Goal: Information Seeking & Learning: Learn about a topic

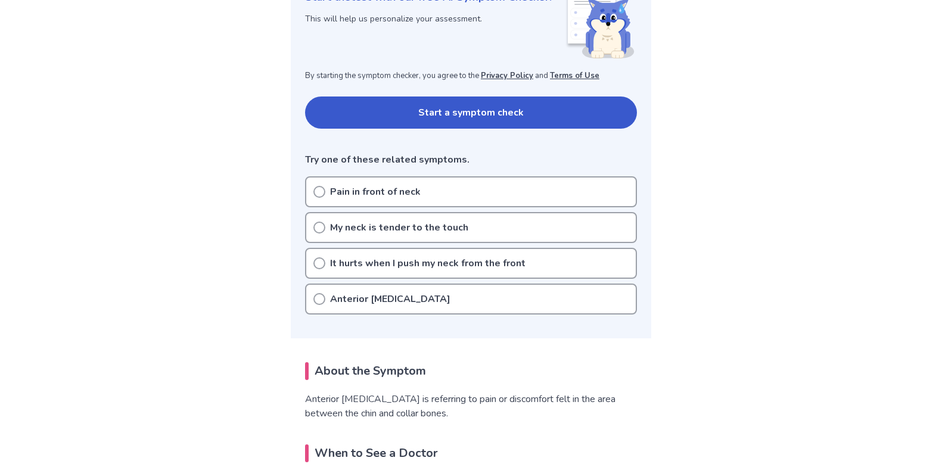
scroll to position [243, 0]
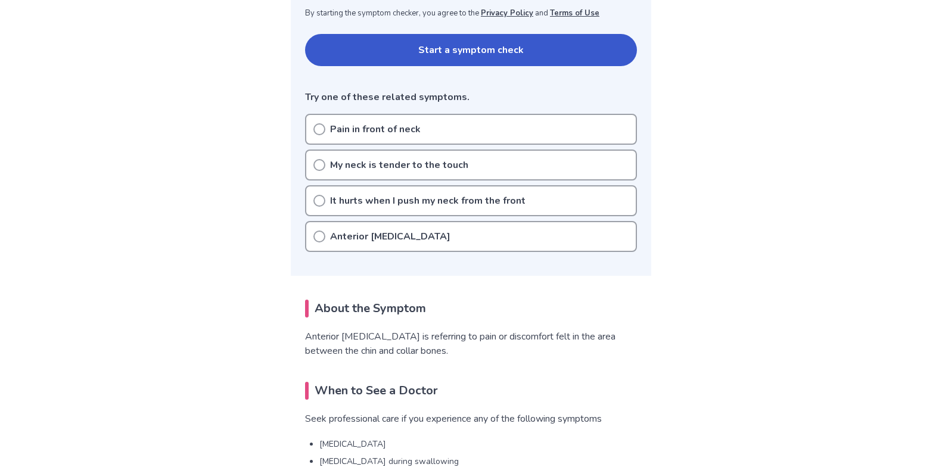
click at [318, 166] on icon at bounding box center [320, 165] width 12 height 12
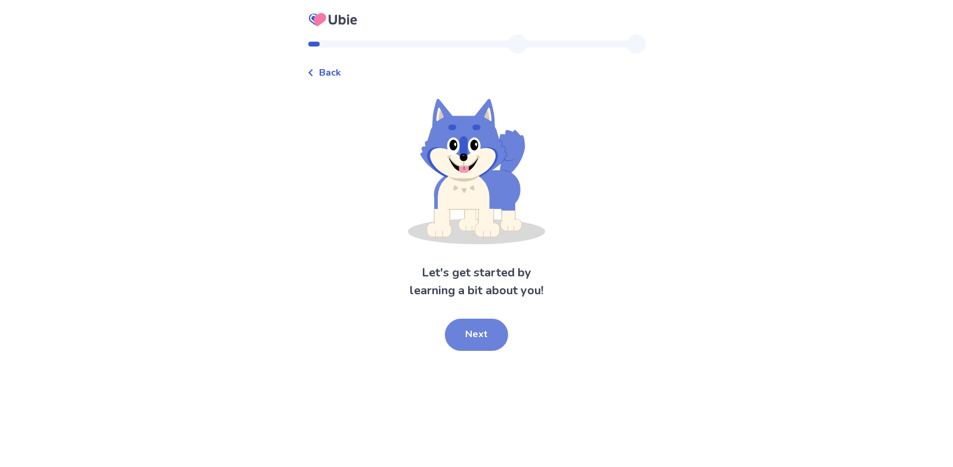
click at [476, 331] on button "Next" at bounding box center [476, 335] width 63 height 32
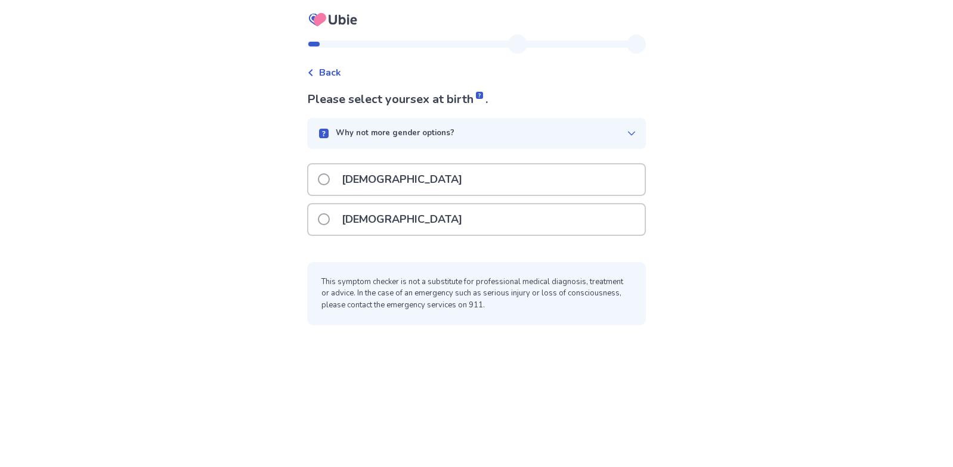
click at [322, 178] on span at bounding box center [324, 179] width 12 height 12
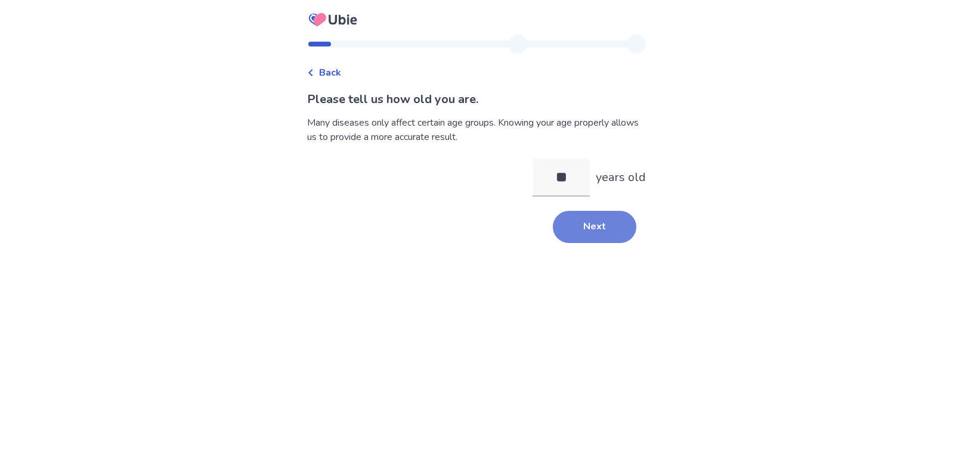
type input "**"
click at [603, 229] on button "Next" at bounding box center [594, 227] width 83 height 32
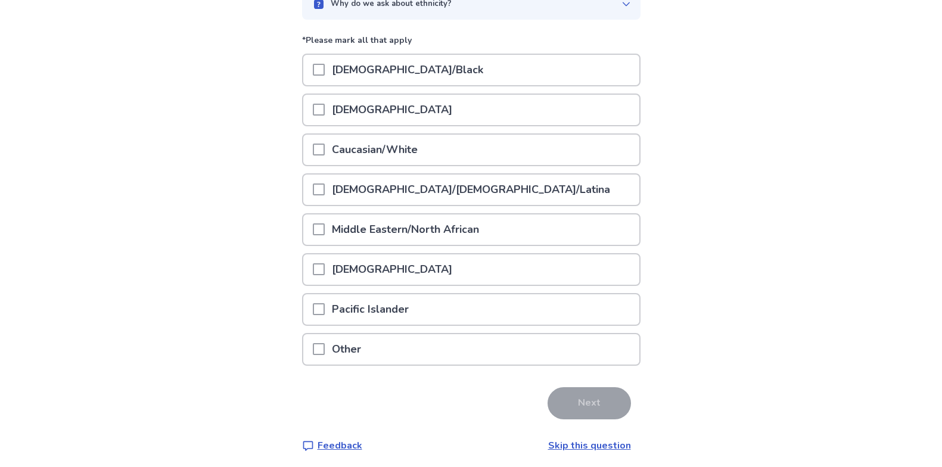
scroll to position [134, 0]
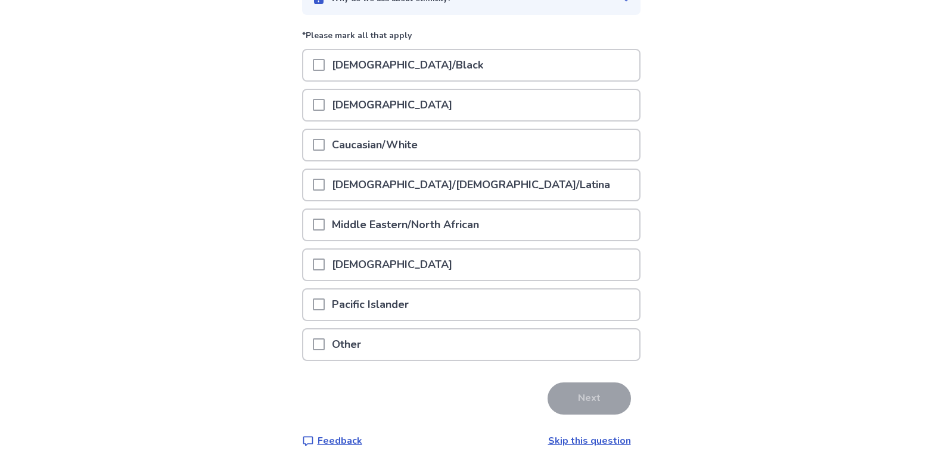
click at [314, 144] on span at bounding box center [319, 145] width 12 height 12
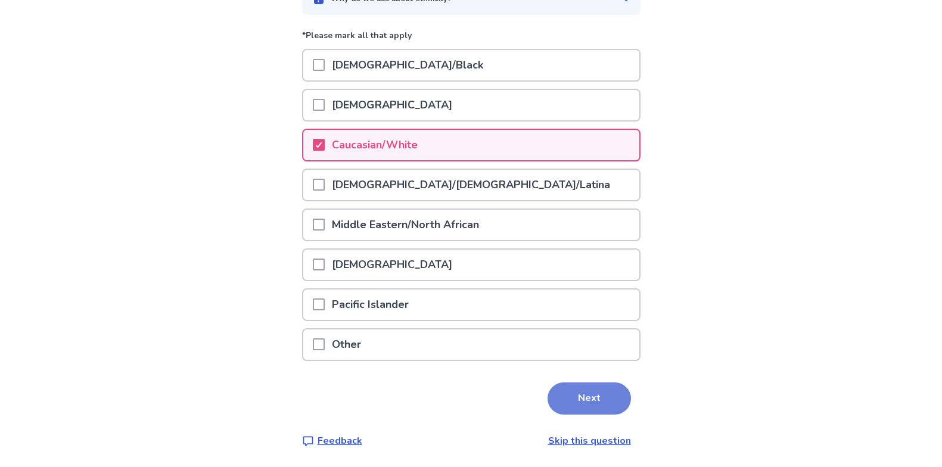
click at [582, 405] on button "Next" at bounding box center [589, 399] width 83 height 32
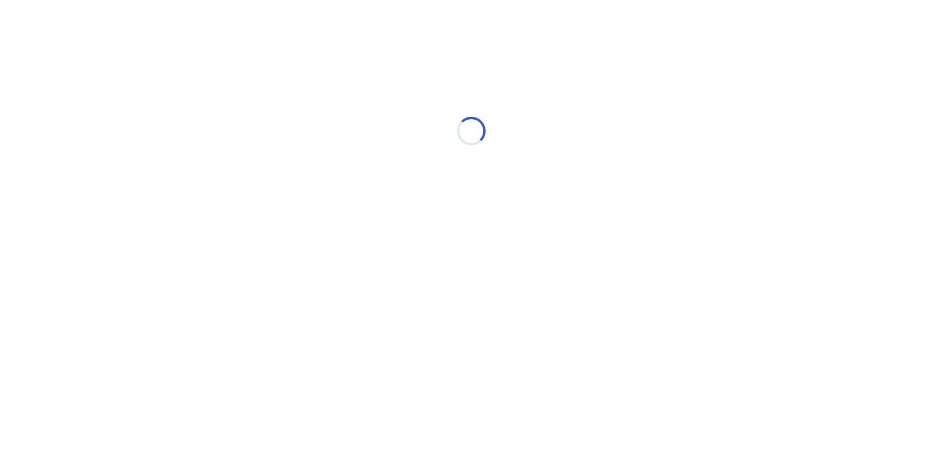
scroll to position [0, 0]
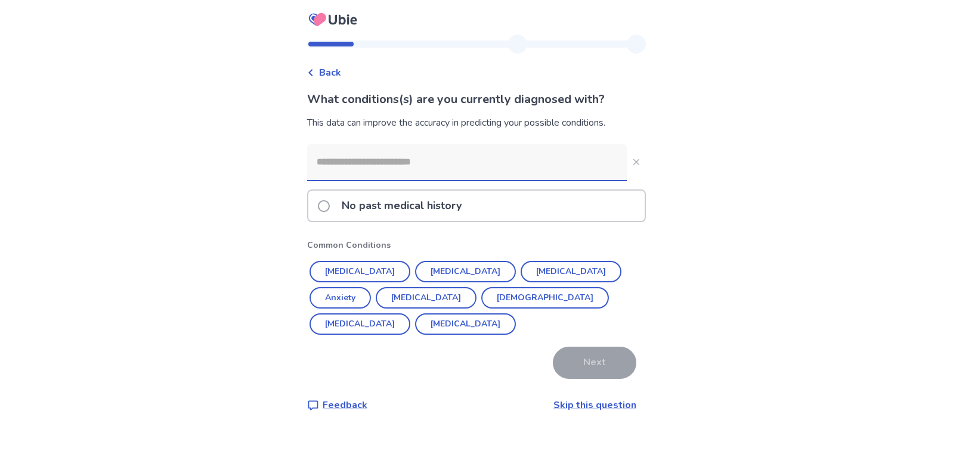
click at [318, 204] on span at bounding box center [324, 206] width 12 height 12
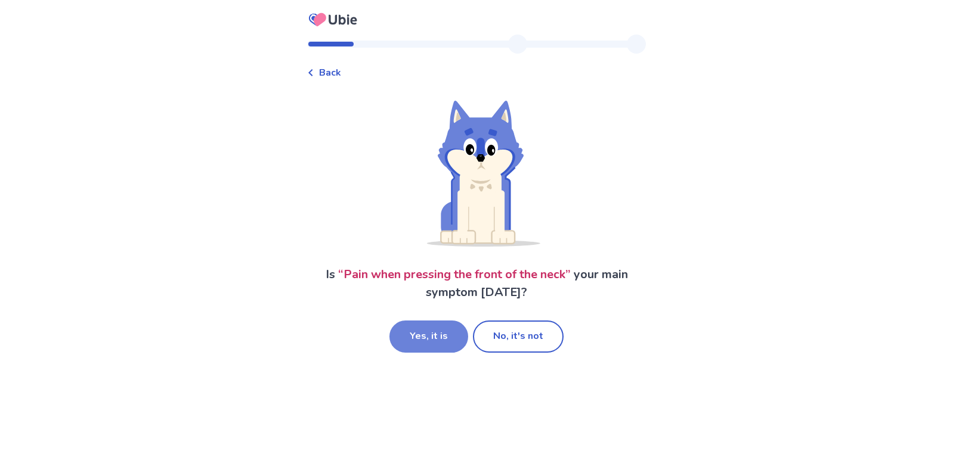
click at [410, 334] on button "Yes, it is" at bounding box center [428, 337] width 79 height 32
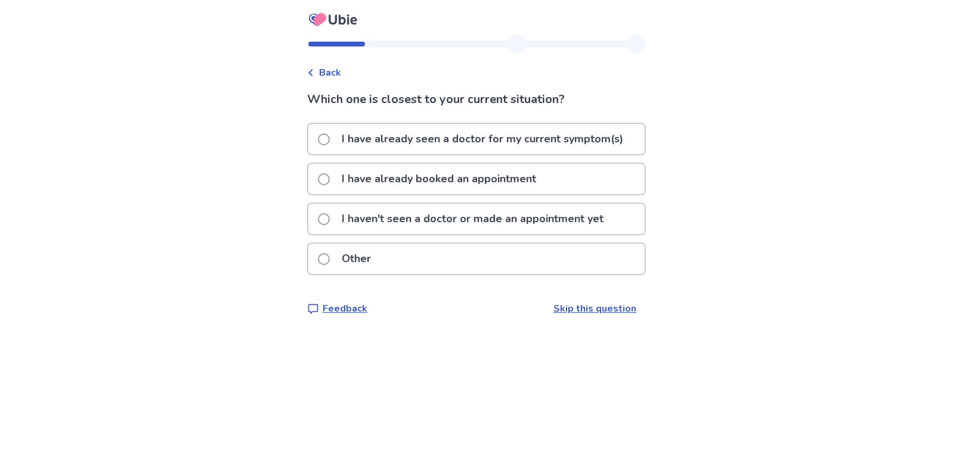
click at [322, 217] on span at bounding box center [324, 219] width 12 height 12
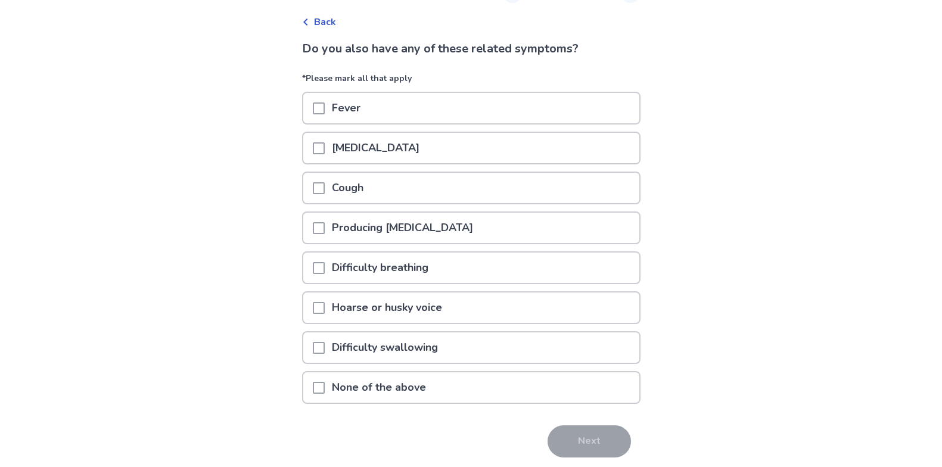
scroll to position [94, 0]
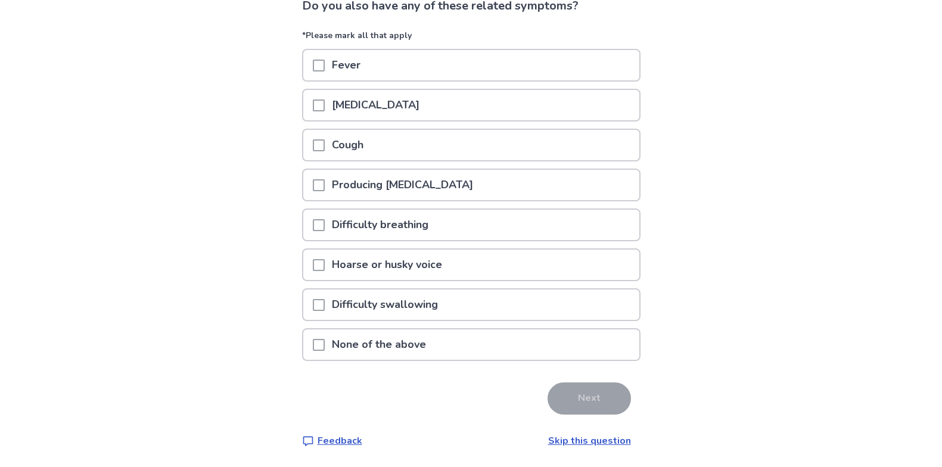
click at [319, 347] on span at bounding box center [319, 345] width 12 height 12
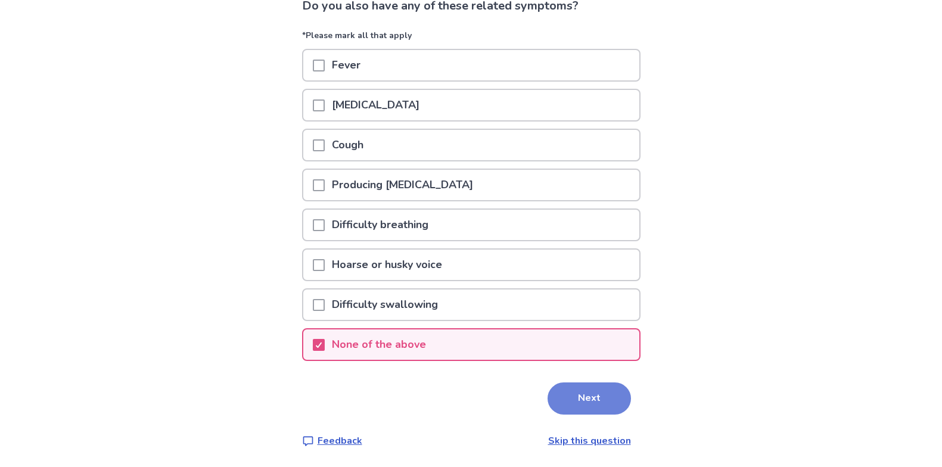
click at [609, 399] on button "Next" at bounding box center [589, 399] width 83 height 32
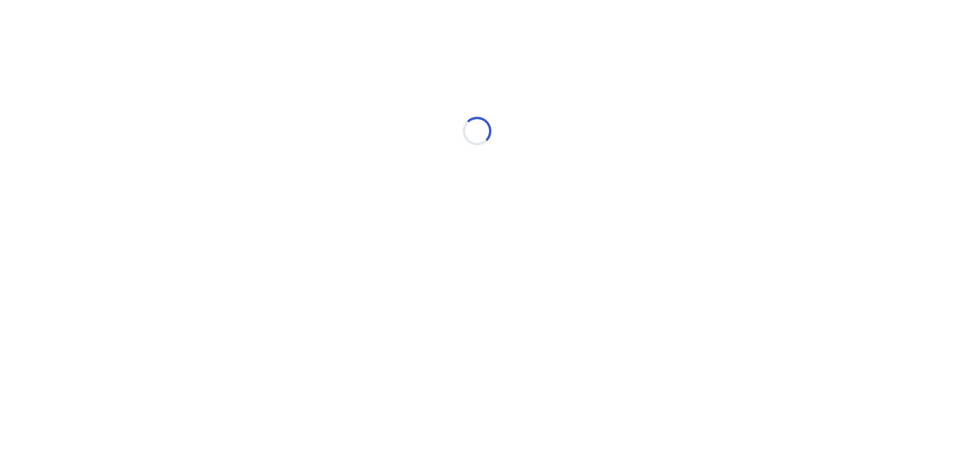
scroll to position [0, 0]
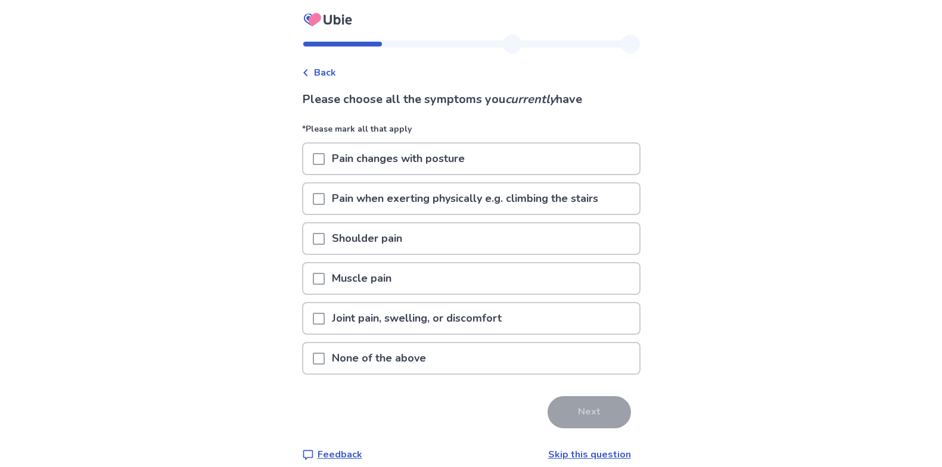
click at [321, 359] on span at bounding box center [319, 359] width 12 height 12
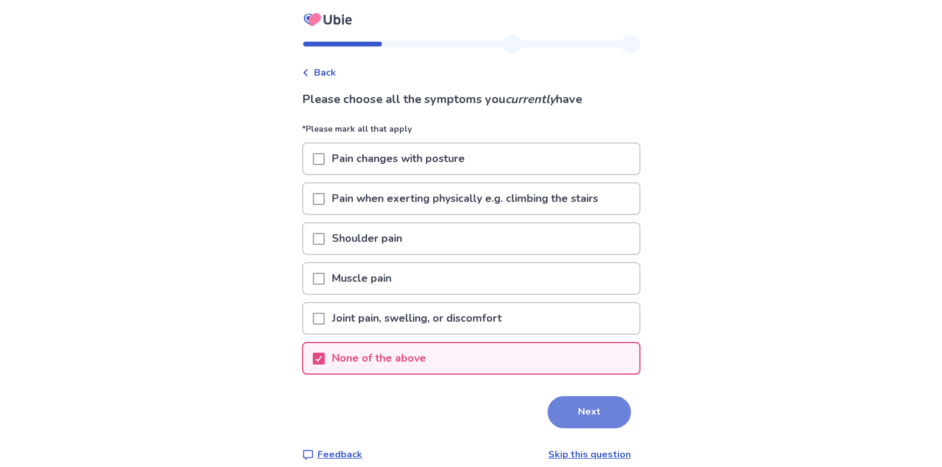
click at [598, 410] on button "Next" at bounding box center [589, 412] width 83 height 32
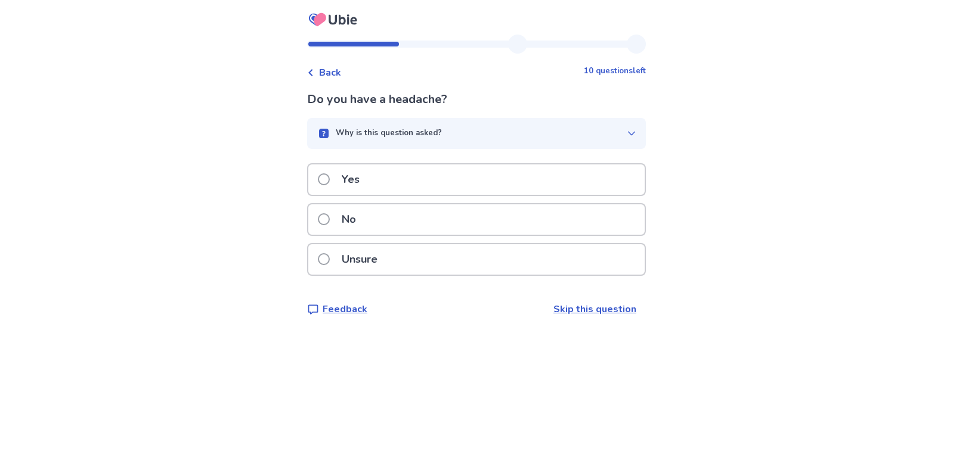
click at [322, 262] on span at bounding box center [324, 259] width 12 height 12
click at [325, 219] on span at bounding box center [324, 219] width 12 height 12
click at [322, 260] on span at bounding box center [324, 259] width 12 height 12
click at [322, 216] on span at bounding box center [324, 219] width 12 height 12
click at [320, 180] on span at bounding box center [324, 179] width 12 height 12
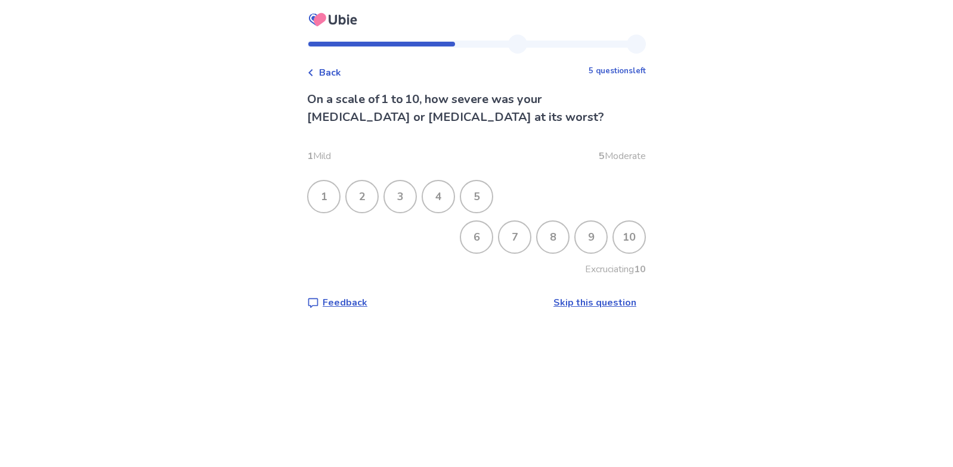
drag, startPoint x: 433, startPoint y: 200, endPoint x: 435, endPoint y: 207, distance: 7.3
click at [435, 207] on div "4" at bounding box center [438, 196] width 31 height 31
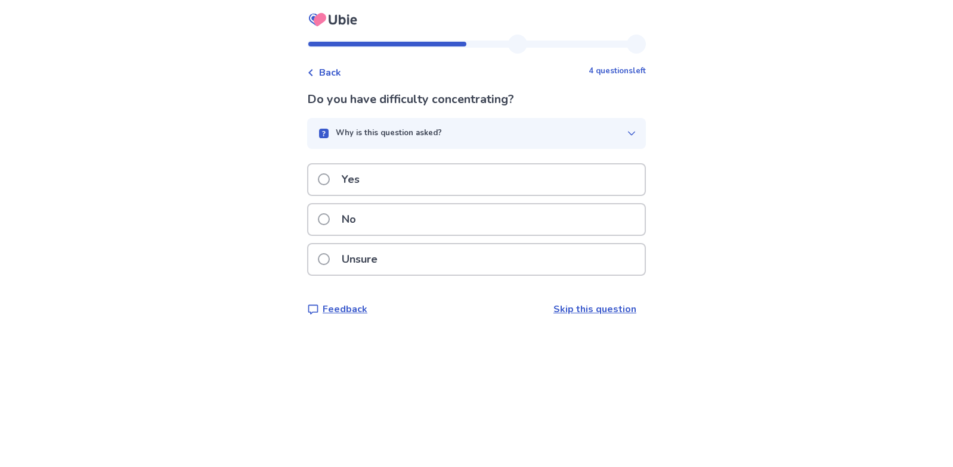
click at [321, 222] on span at bounding box center [324, 219] width 12 height 12
click at [321, 218] on span at bounding box center [324, 219] width 12 height 12
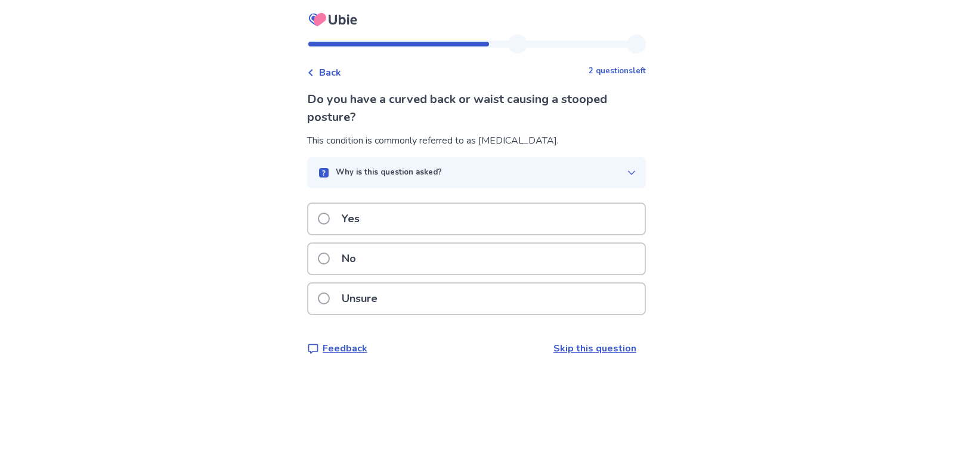
click at [321, 218] on span at bounding box center [324, 219] width 12 height 12
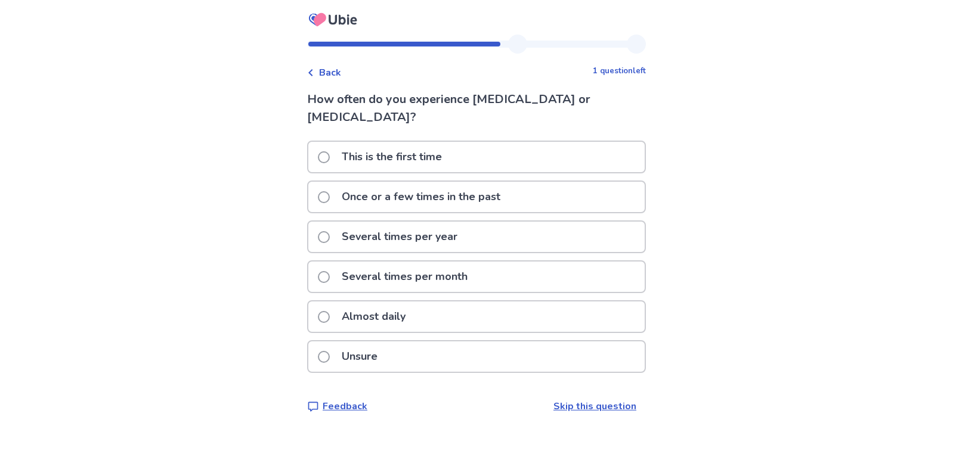
click at [327, 151] on span at bounding box center [324, 157] width 12 height 12
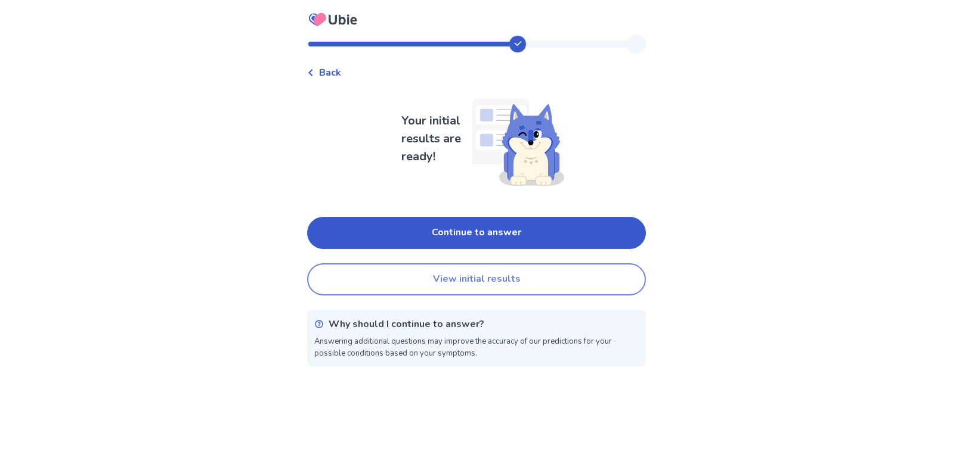
click at [488, 281] on button "View initial results" at bounding box center [476, 279] width 339 height 32
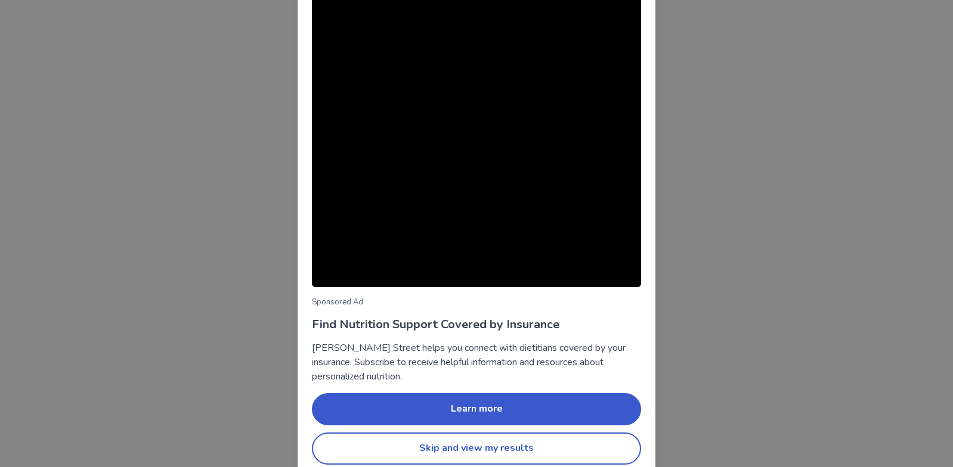
scroll to position [29, 0]
